Goal: Task Accomplishment & Management: Manage account settings

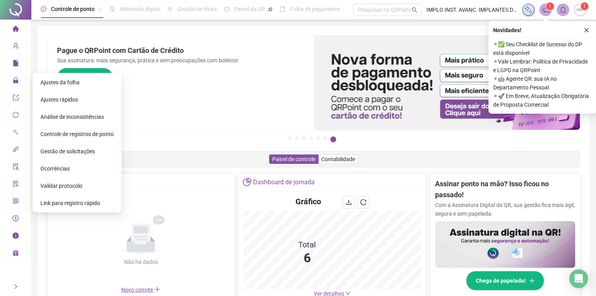
click at [69, 80] on span "Ajustes da folha" at bounding box center [59, 82] width 39 height 6
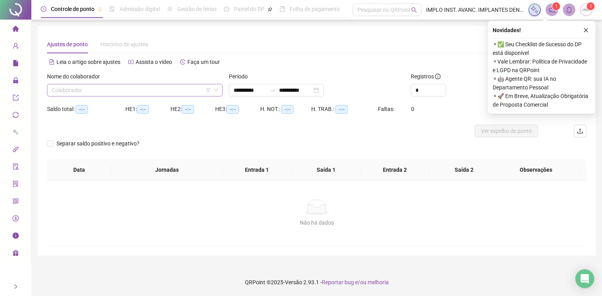
click at [191, 91] on input "search" at bounding box center [131, 90] width 159 height 12
type input "**********"
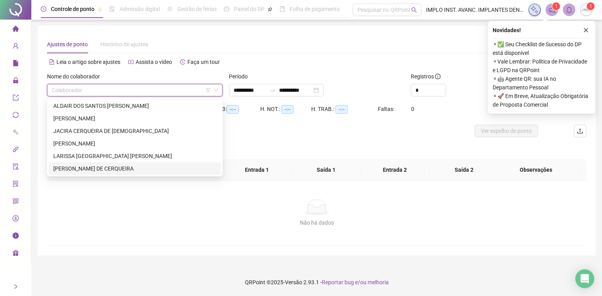
click at [75, 167] on div "[PERSON_NAME] DE CERQUEIRA" at bounding box center [134, 168] width 163 height 9
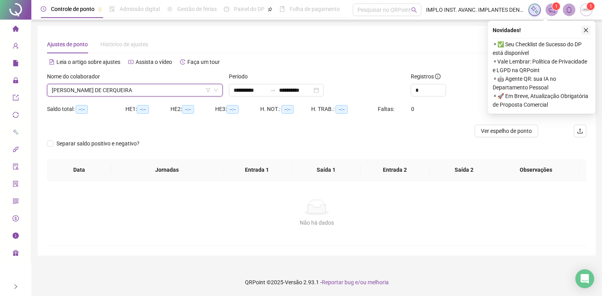
click at [587, 29] on icon "close" at bounding box center [586, 29] width 5 height 5
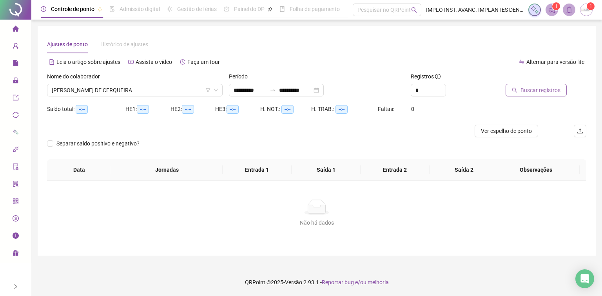
click at [516, 89] on icon "search" at bounding box center [514, 89] width 5 height 5
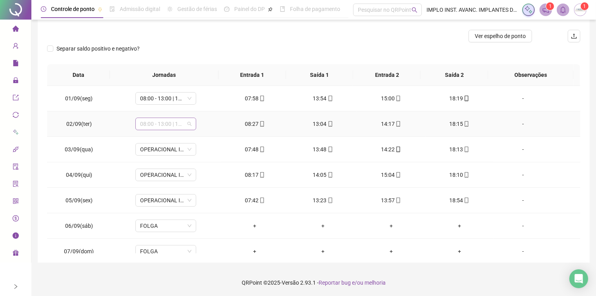
click at [178, 124] on span "08:00 - 13:00 | 14:00 - 16:00" at bounding box center [165, 124] width 51 height 12
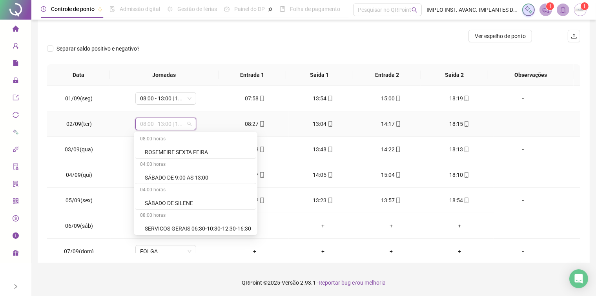
scroll to position [535, 0]
click at [210, 49] on div "Separar saldo positivo e negativo?" at bounding box center [313, 53] width 533 height 22
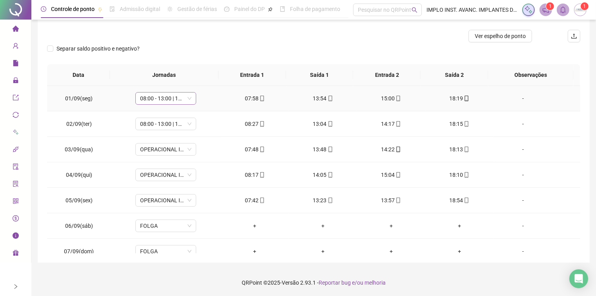
click at [184, 98] on span "08:00 - 13:00 | 14:00 - 16:00" at bounding box center [165, 99] width 51 height 12
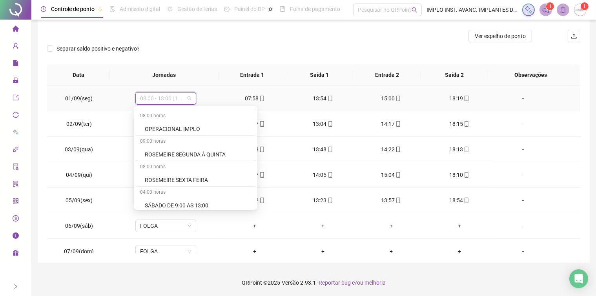
scroll to position [417, 0]
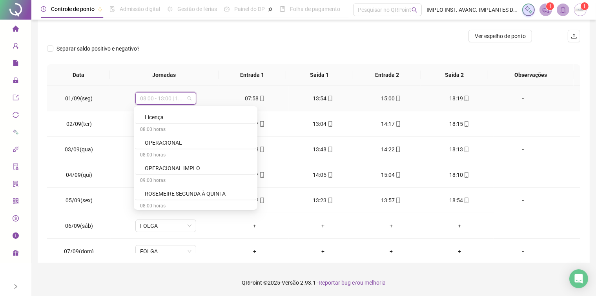
click at [180, 167] on div "OPERACIONAL IMPLO" at bounding box center [198, 168] width 106 height 9
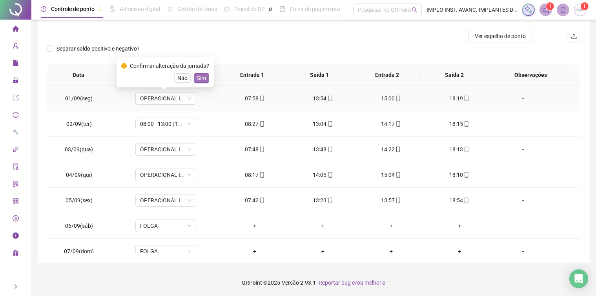
click at [200, 77] on span "Sim" at bounding box center [201, 78] width 9 height 9
click at [200, 77] on th "Jornadas" at bounding box center [164, 75] width 109 height 22
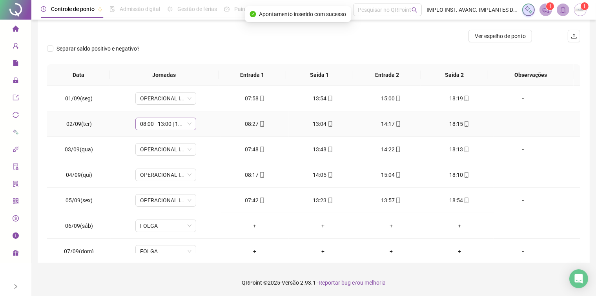
click at [185, 124] on span "08:00 - 13:00 | 14:00 - 16:00" at bounding box center [165, 124] width 51 height 12
click at [220, 100] on td "07:58" at bounding box center [254, 98] width 68 height 25
click at [165, 177] on span "OPERACIONAL IMPLO" at bounding box center [165, 175] width 51 height 12
click at [187, 174] on span "OPERACIONAL IMPLO" at bounding box center [165, 175] width 51 height 12
click at [185, 123] on span "08:00 - 13:00 | 14:00 - 16:00" at bounding box center [165, 124] width 51 height 12
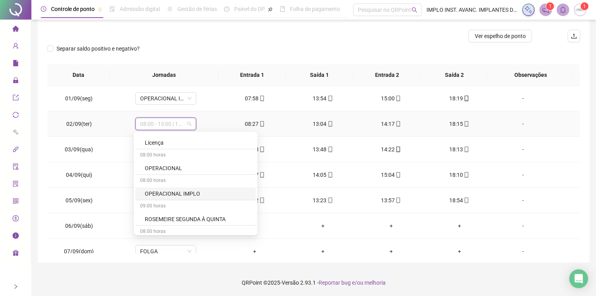
click at [178, 194] on div "OPERACIONAL IMPLO" at bounding box center [198, 193] width 106 height 9
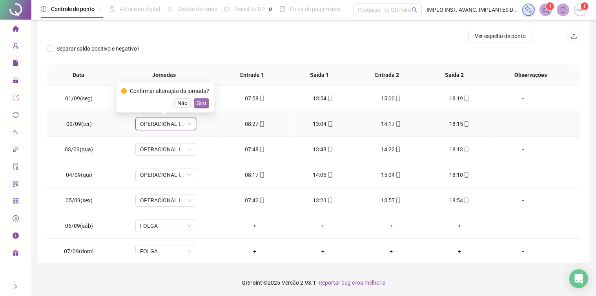
click at [197, 101] on span "Sim" at bounding box center [201, 103] width 9 height 9
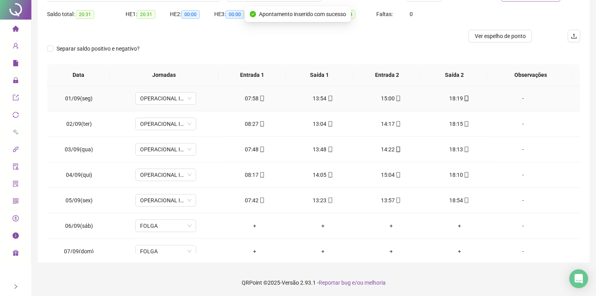
scroll to position [0, 0]
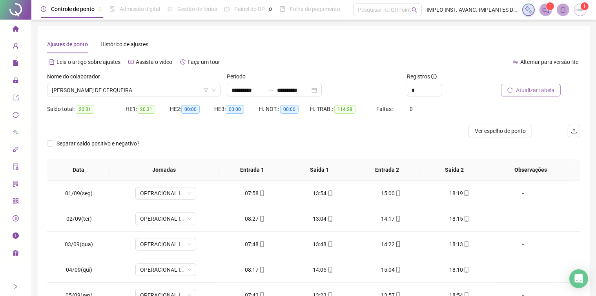
click at [527, 93] on span "Atualizar tabela" at bounding box center [535, 90] width 38 height 9
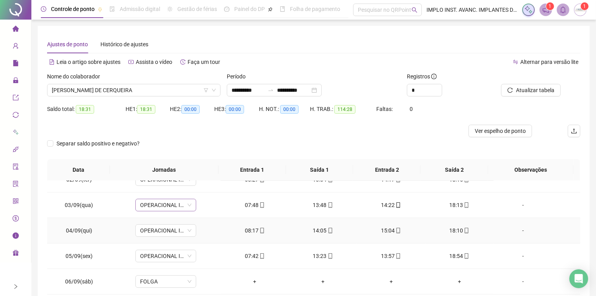
scroll to position [78, 0]
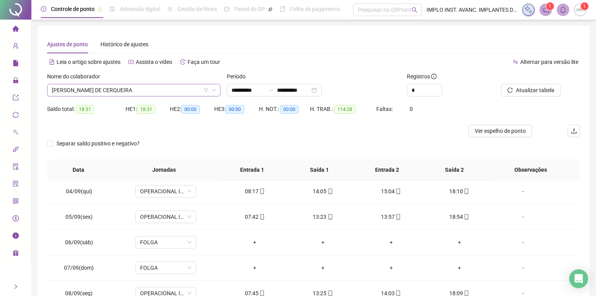
click at [188, 86] on span "[PERSON_NAME] DE CERQUEIRA" at bounding box center [134, 90] width 164 height 12
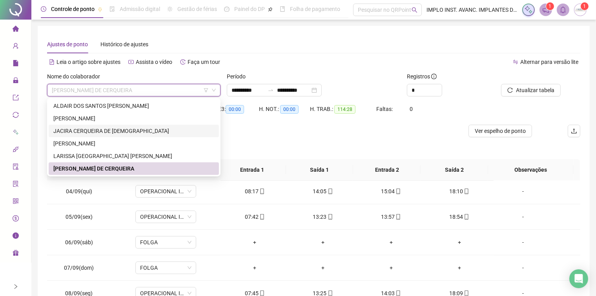
click at [115, 131] on div "JACIRA CERQUEIRA DE [DEMOGRAPHIC_DATA]" at bounding box center [133, 131] width 161 height 9
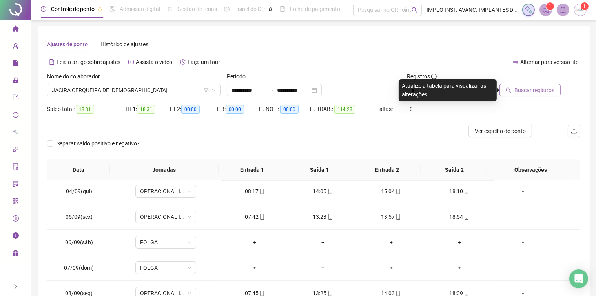
click at [516, 92] on span "Buscar registros" at bounding box center [534, 90] width 40 height 9
click at [516, 92] on body "**********" at bounding box center [298, 148] width 596 height 296
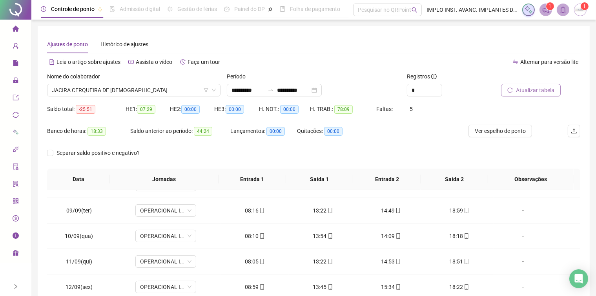
scroll to position [239, 0]
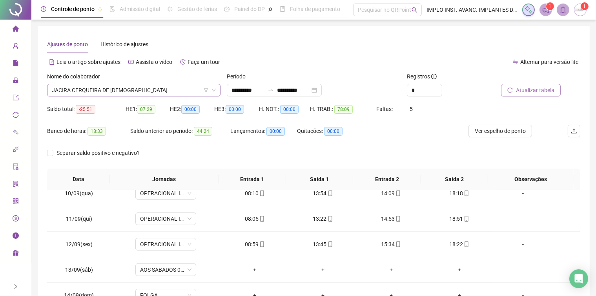
click at [177, 89] on span "JACIRA CERQUEIRA DE [DEMOGRAPHIC_DATA]" at bounding box center [134, 90] width 164 height 12
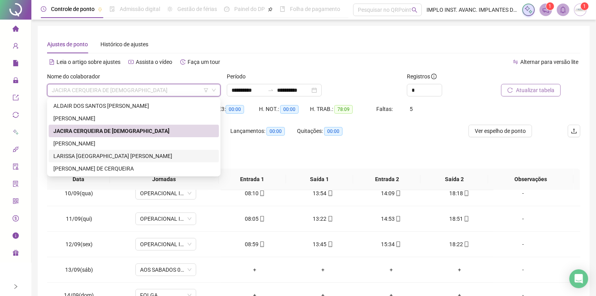
click at [87, 156] on div "LARISSA [GEOGRAPHIC_DATA] [PERSON_NAME]" at bounding box center [133, 156] width 161 height 9
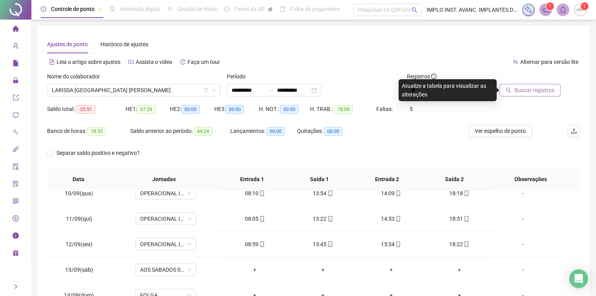
click at [514, 91] on button "Buscar registros" at bounding box center [529, 90] width 61 height 13
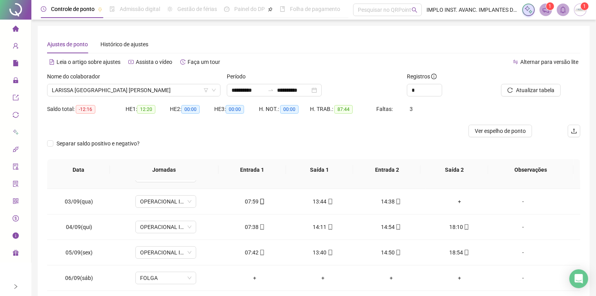
scroll to position [0, 0]
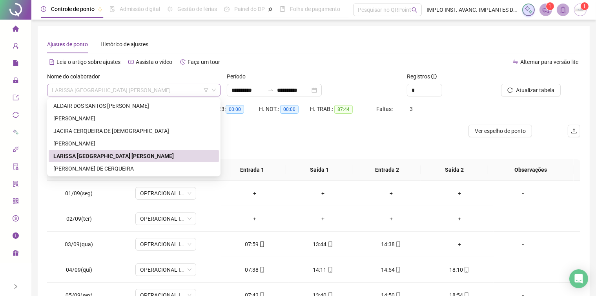
click at [173, 91] on span "LARISSA [GEOGRAPHIC_DATA] [PERSON_NAME]" at bounding box center [134, 90] width 164 height 12
click at [95, 167] on div "[PERSON_NAME] DE CERQUEIRA" at bounding box center [133, 168] width 161 height 9
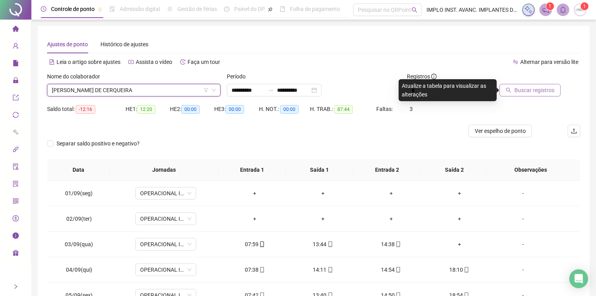
click at [532, 91] on span "Buscar registros" at bounding box center [534, 90] width 40 height 9
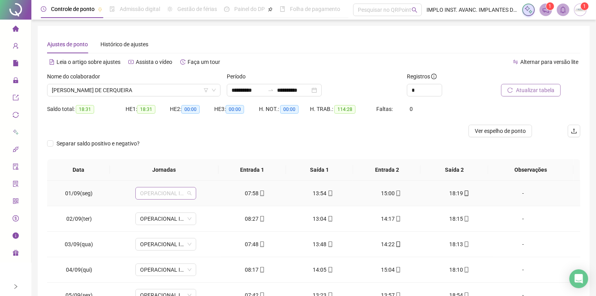
click at [187, 193] on span "OPERACIONAL IMPLO" at bounding box center [165, 193] width 51 height 12
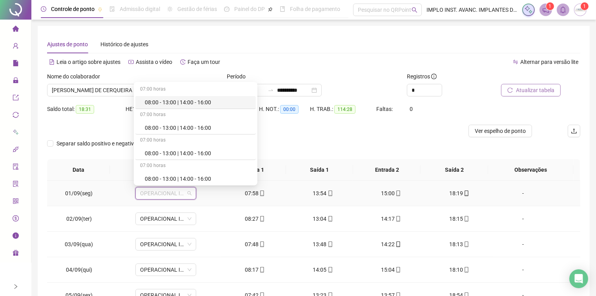
click at [200, 103] on div "08:00 - 13:00 | 14:00 - 16:00" at bounding box center [198, 102] width 106 height 9
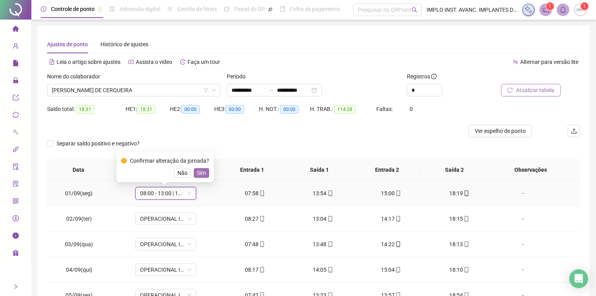
click at [201, 170] on span "Sim" at bounding box center [201, 173] width 9 height 9
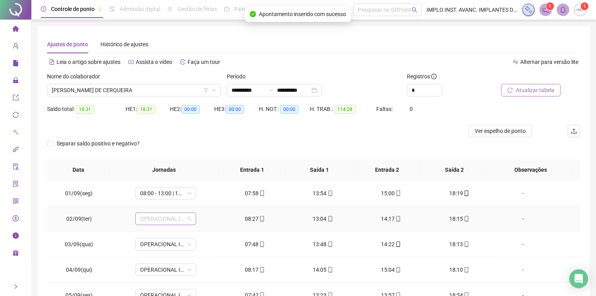
click at [188, 220] on span "OPERACIONAL IMPLO" at bounding box center [165, 219] width 51 height 12
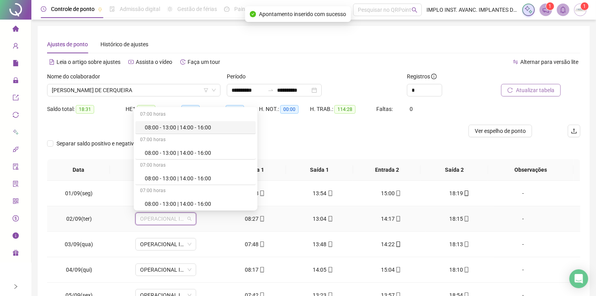
click at [205, 128] on div "08:00 - 13:00 | 14:00 - 16:00" at bounding box center [198, 127] width 106 height 9
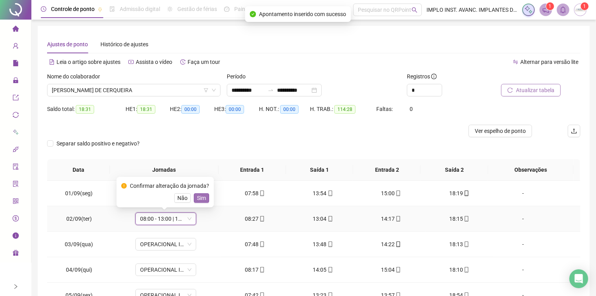
click at [197, 198] on span "Sim" at bounding box center [201, 198] width 9 height 9
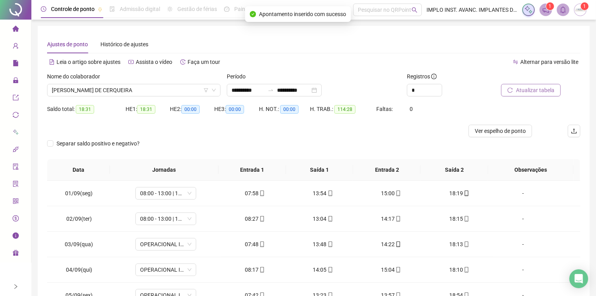
click at [526, 89] on span "Atualizar tabela" at bounding box center [535, 90] width 38 height 9
click at [165, 194] on span "08:00 - 13:00 | 14:00 - 16:00" at bounding box center [165, 193] width 51 height 12
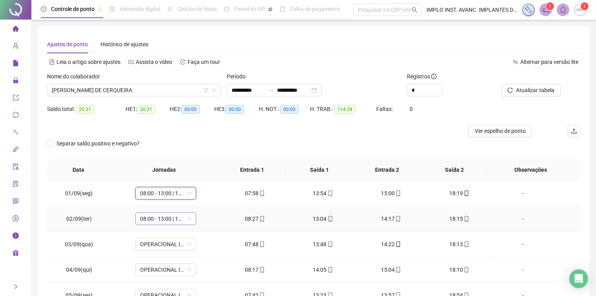
click at [167, 217] on span "08:00 - 13:00 | 14:00 - 16:00" at bounding box center [165, 219] width 51 height 12
